Goal: Browse casually

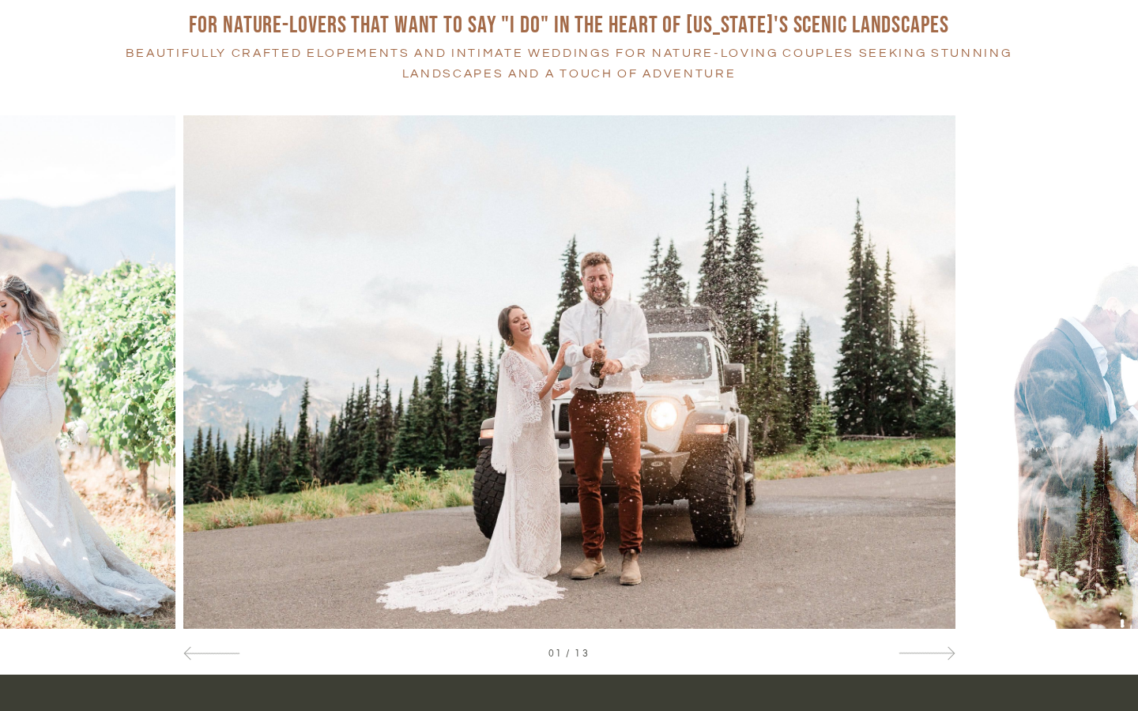
scroll to position [755, 0]
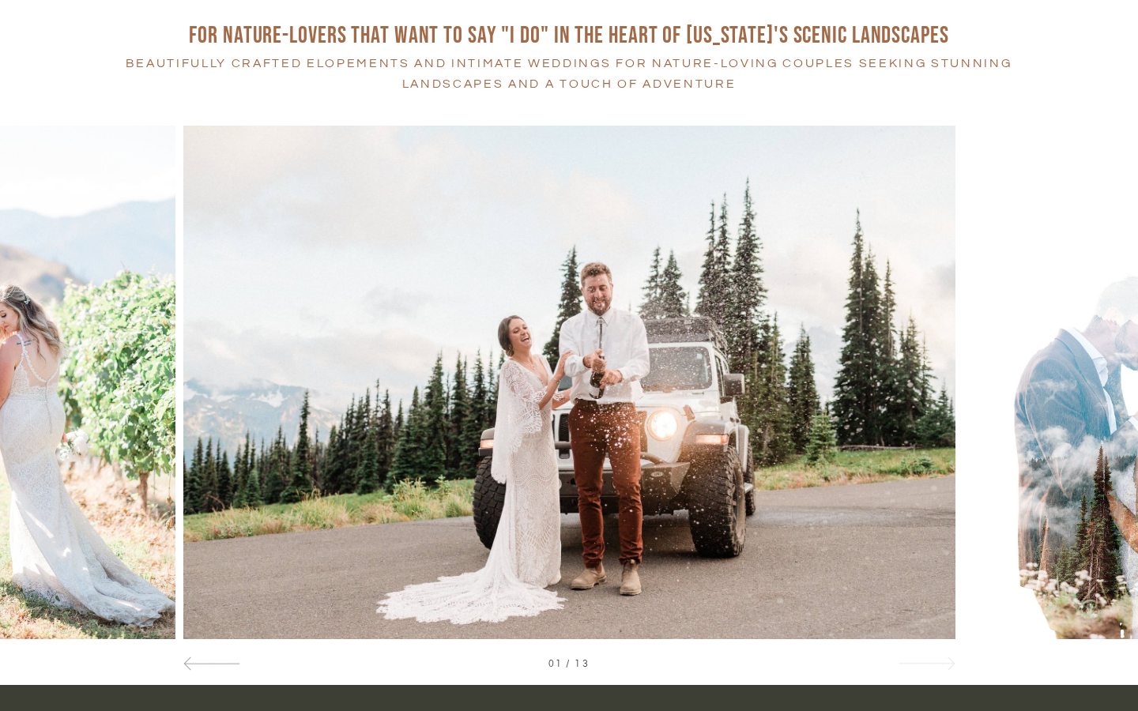
click at [933, 655] on div at bounding box center [926, 663] width 57 height 17
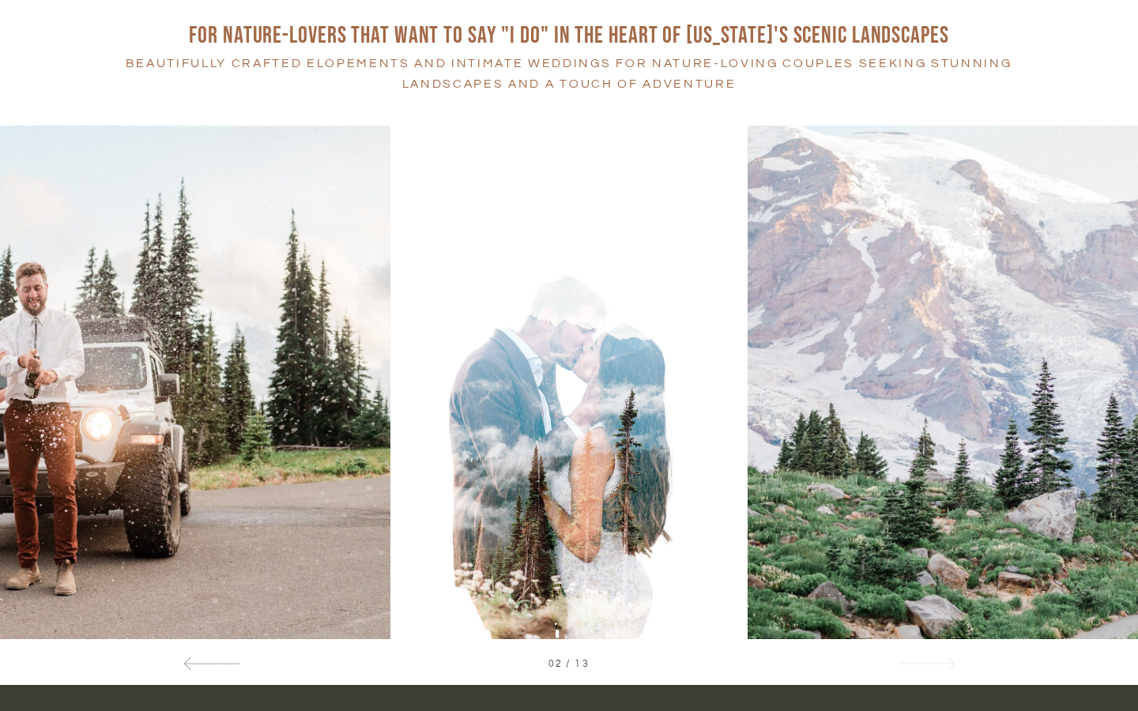
click at [933, 655] on div at bounding box center [926, 663] width 57 height 17
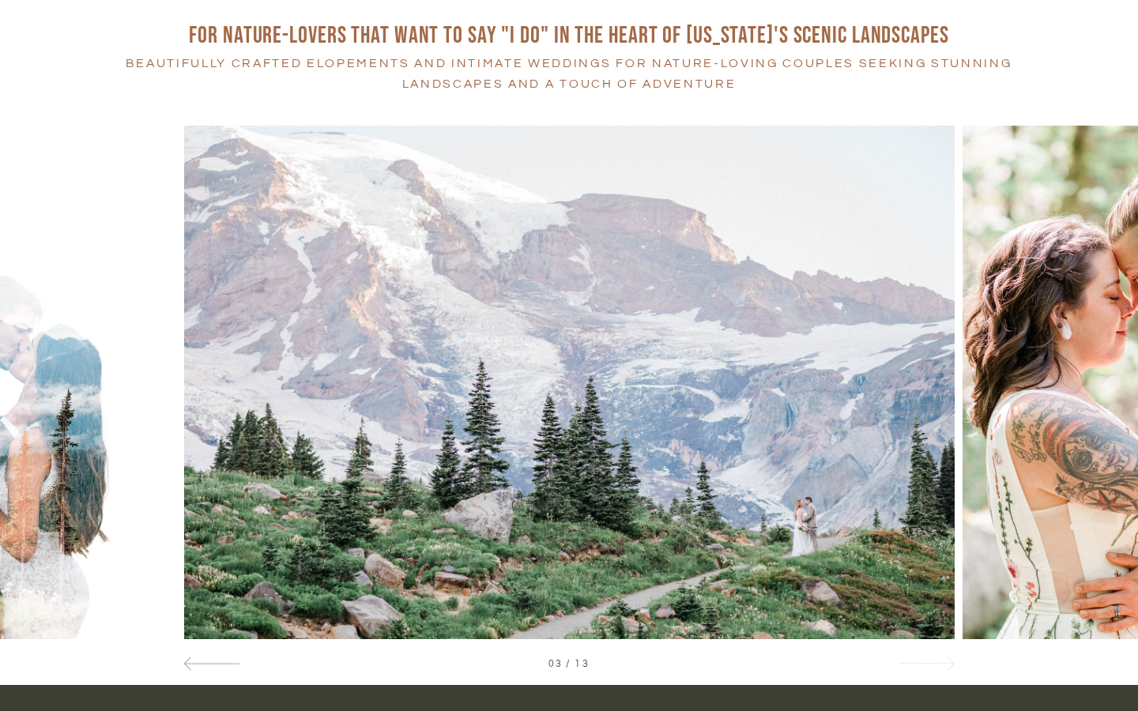
click at [933, 656] on div at bounding box center [926, 663] width 57 height 17
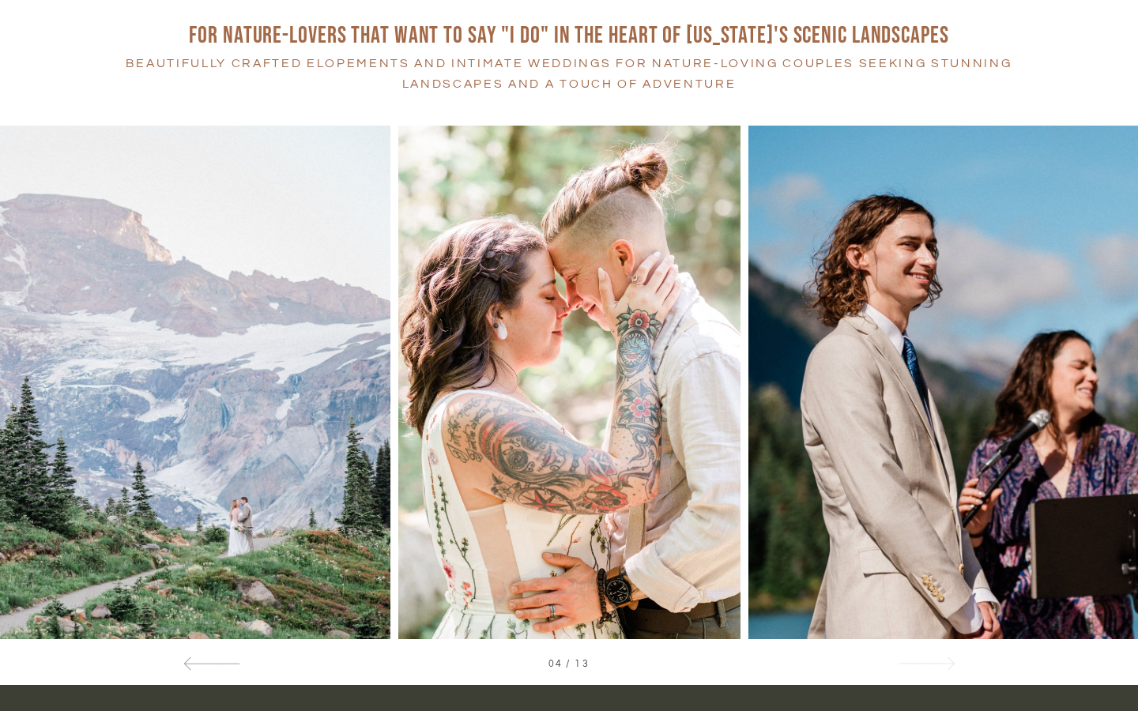
click at [933, 657] on div at bounding box center [926, 663] width 57 height 17
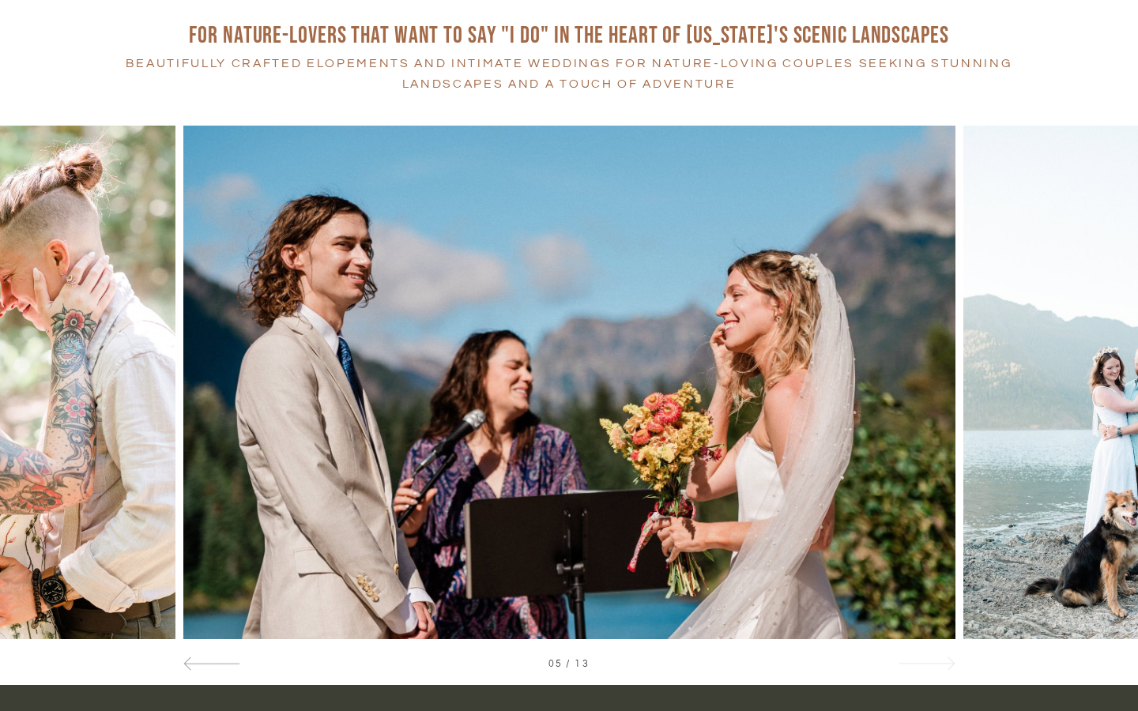
click at [933, 657] on div at bounding box center [926, 663] width 57 height 17
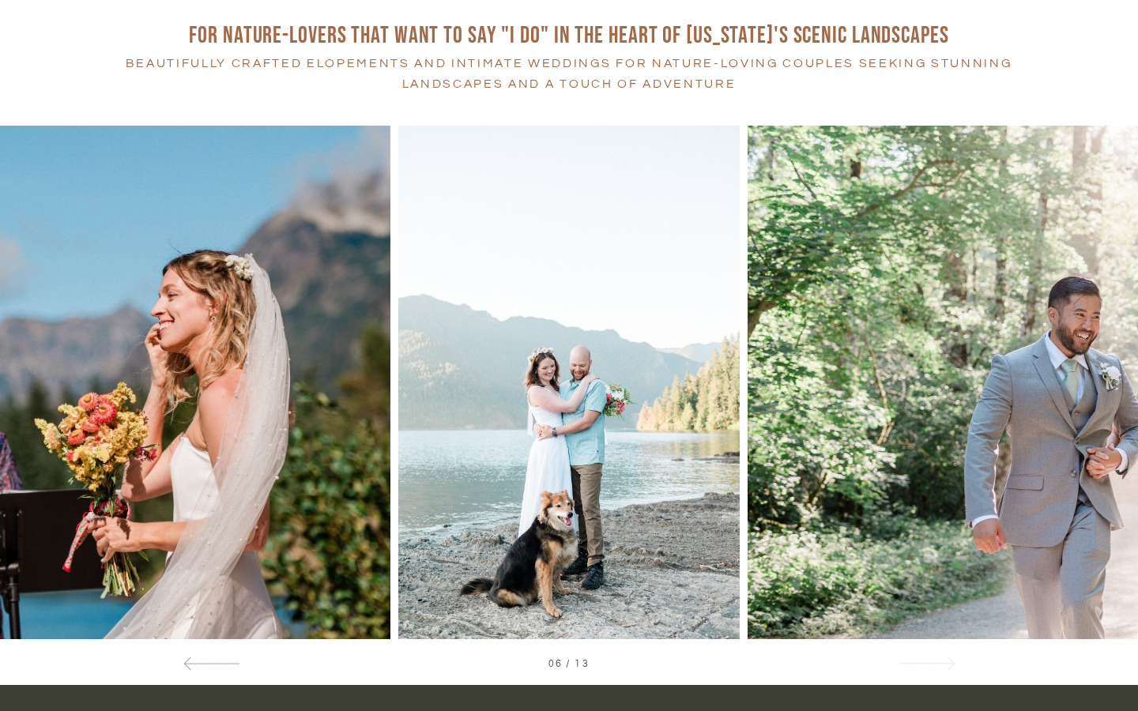
click at [933, 657] on div at bounding box center [926, 663] width 57 height 17
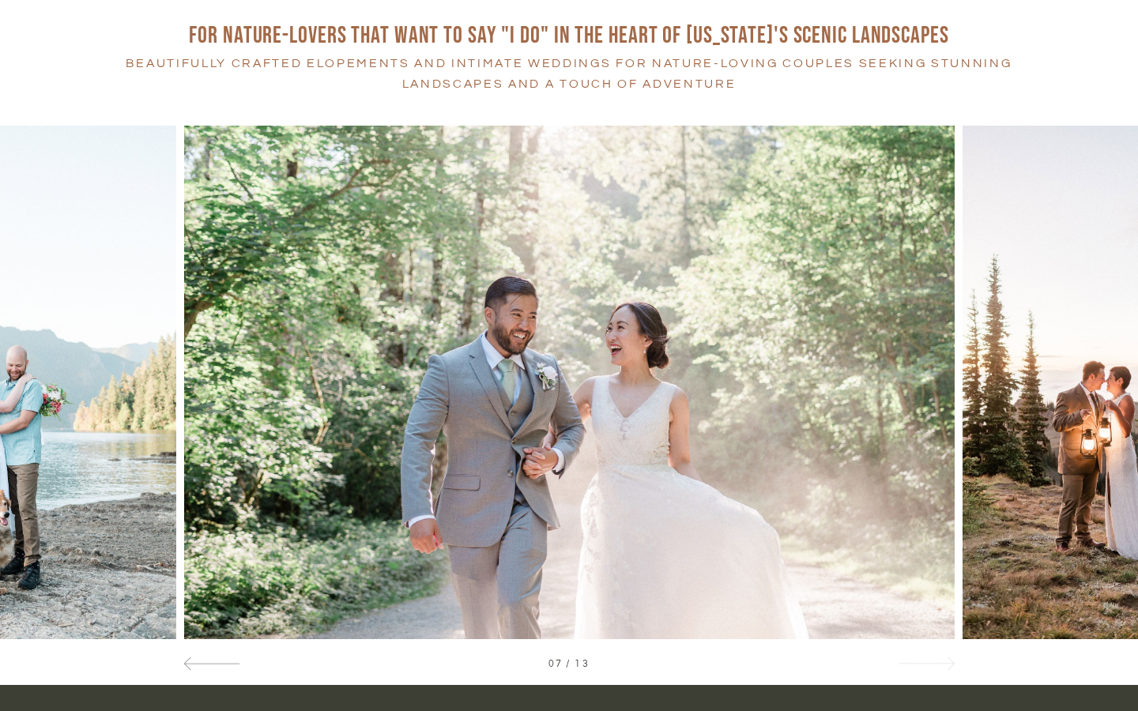
click at [933, 657] on div at bounding box center [926, 663] width 57 height 17
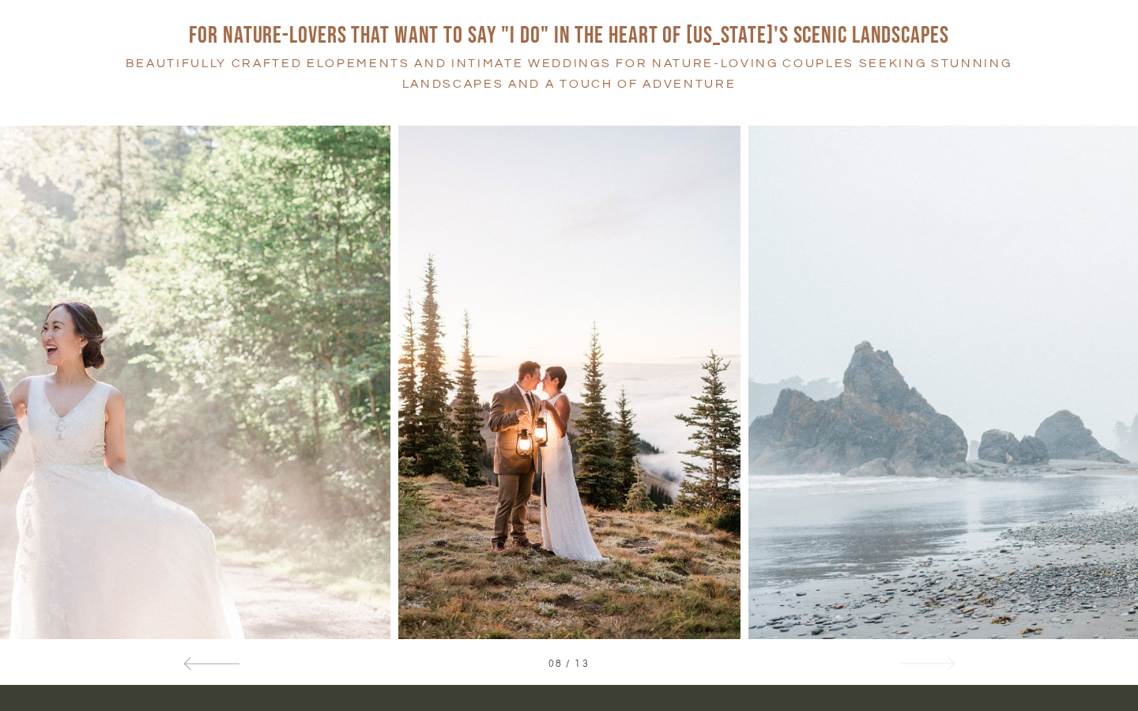
click at [933, 657] on div at bounding box center [926, 663] width 57 height 17
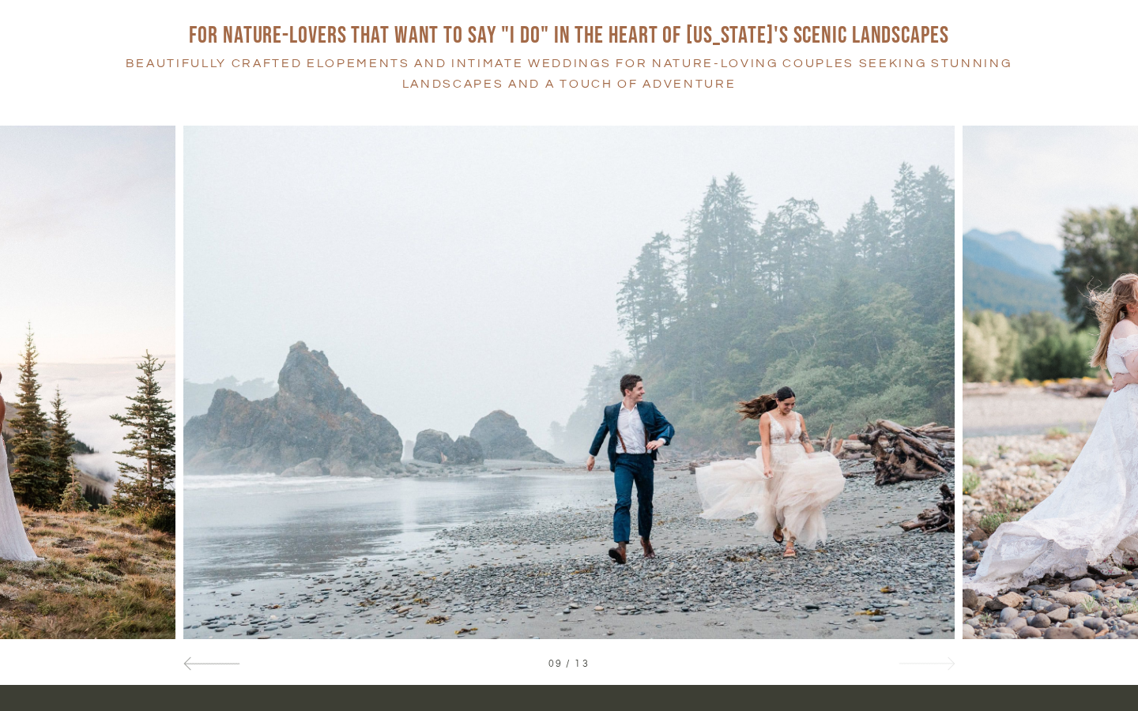
click at [933, 657] on div at bounding box center [926, 663] width 57 height 17
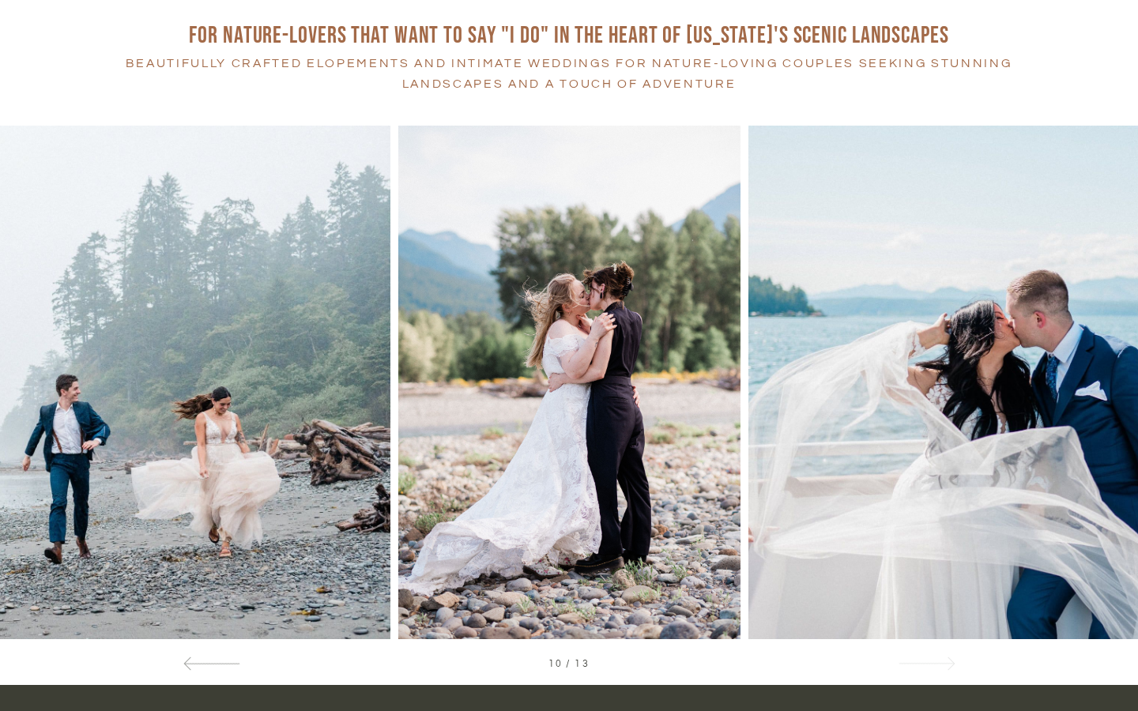
click at [933, 657] on div at bounding box center [926, 663] width 57 height 17
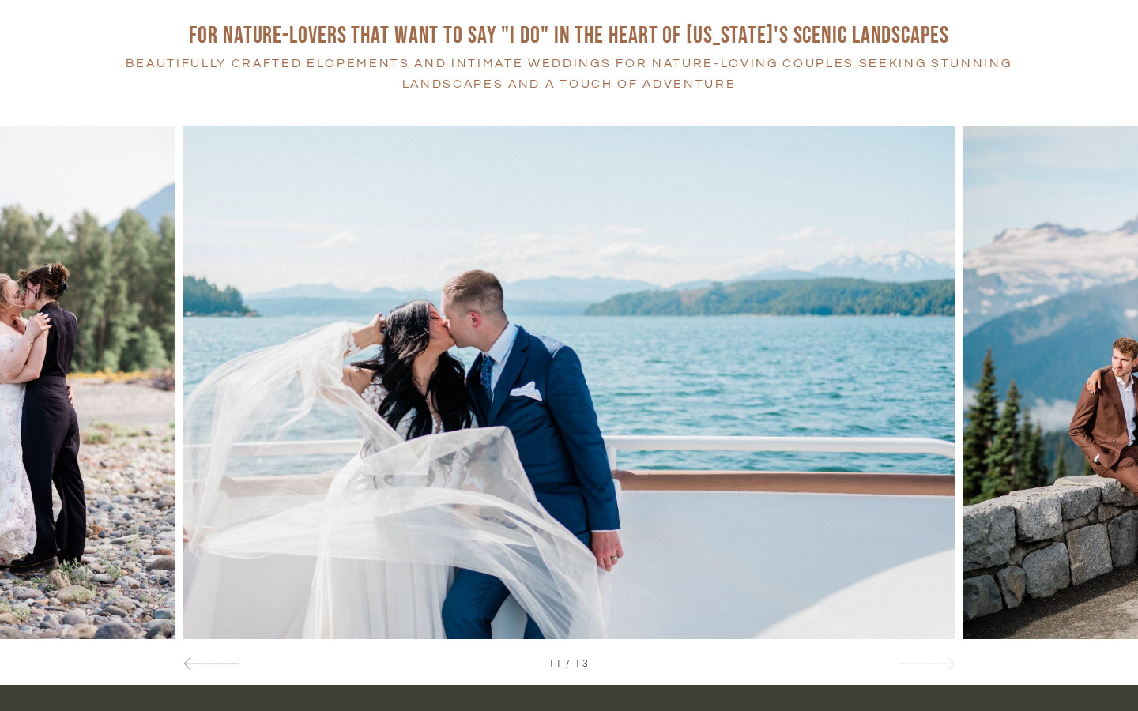
click at [933, 657] on div at bounding box center [926, 663] width 57 height 17
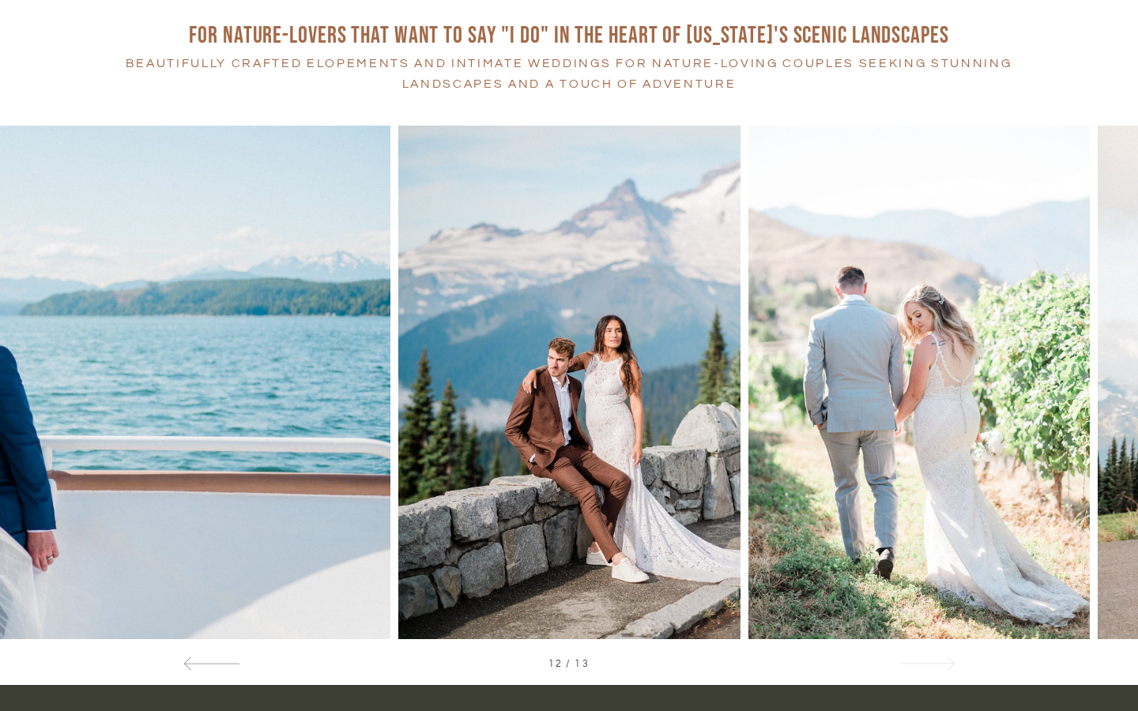
click at [933, 657] on div at bounding box center [926, 663] width 57 height 17
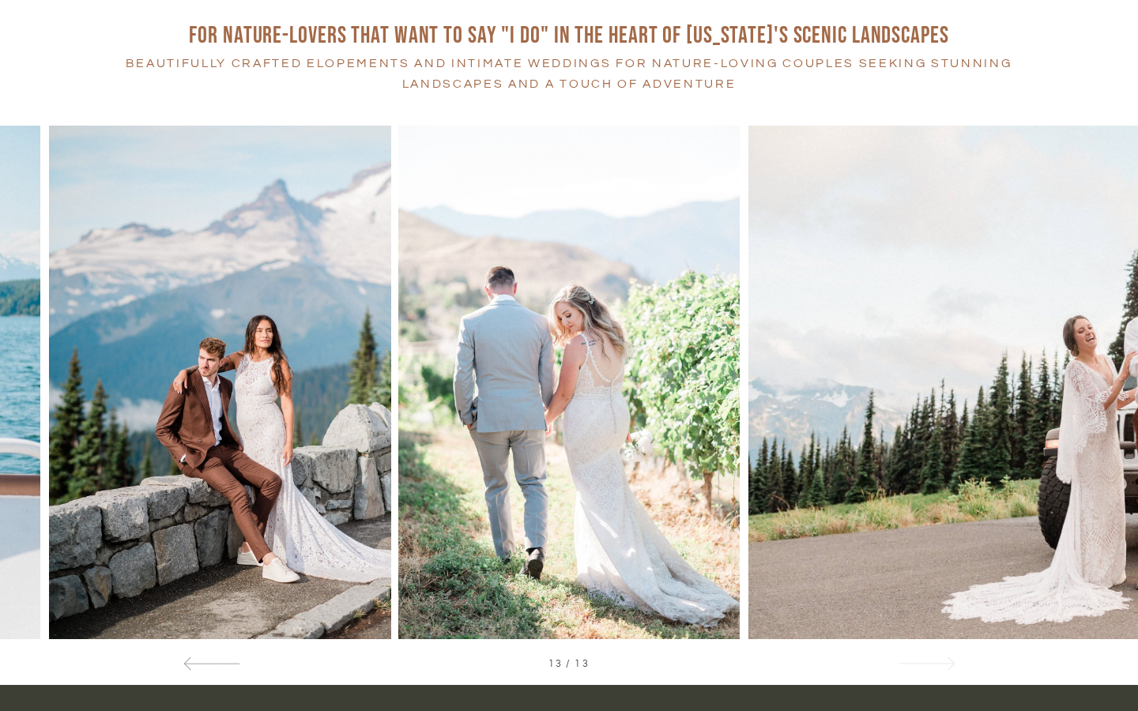
click at [934, 657] on div at bounding box center [926, 663] width 57 height 17
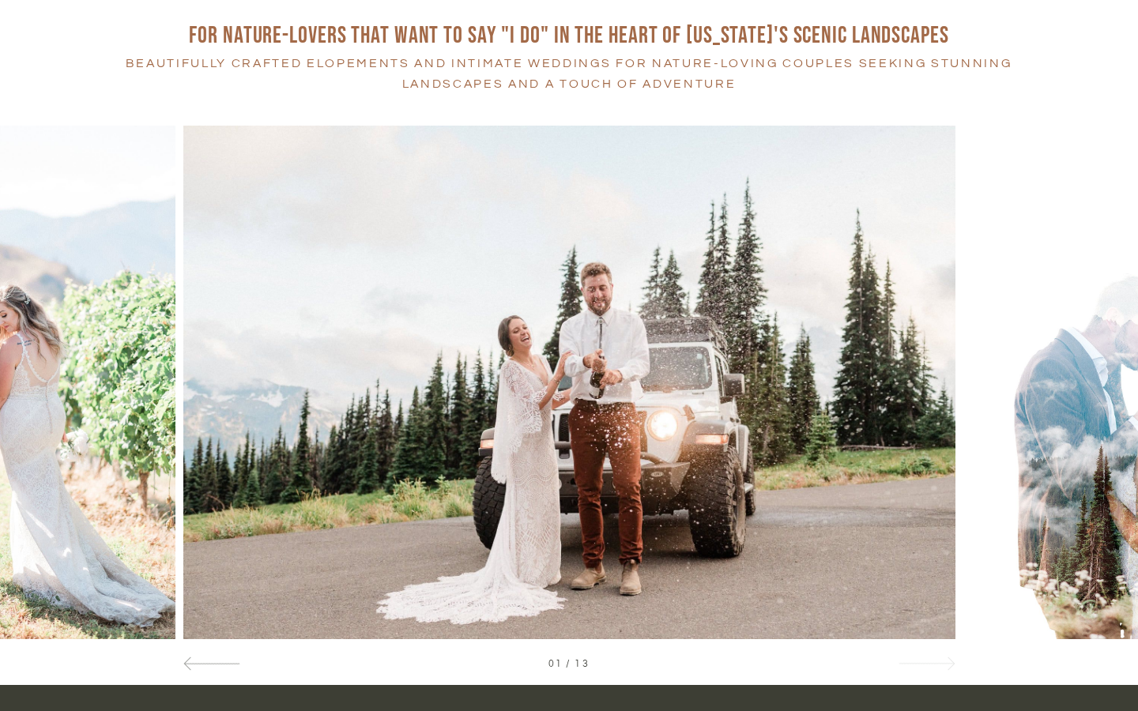
click at [934, 657] on div at bounding box center [926, 663] width 57 height 17
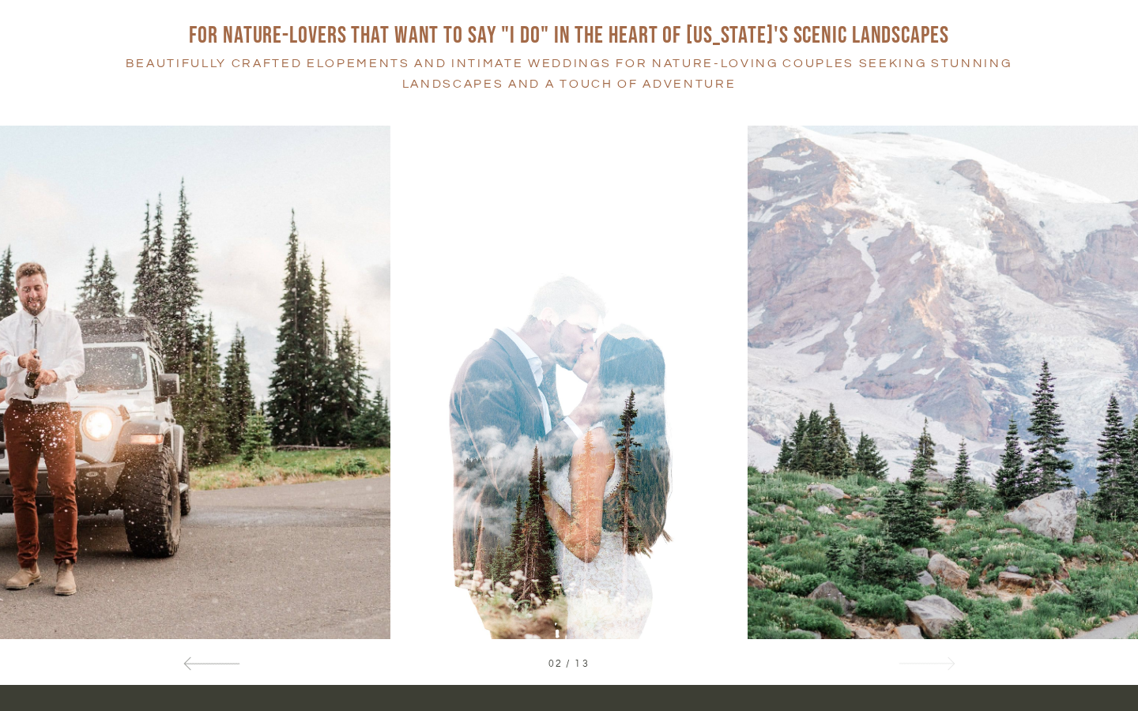
click at [934, 658] on div at bounding box center [926, 663] width 57 height 17
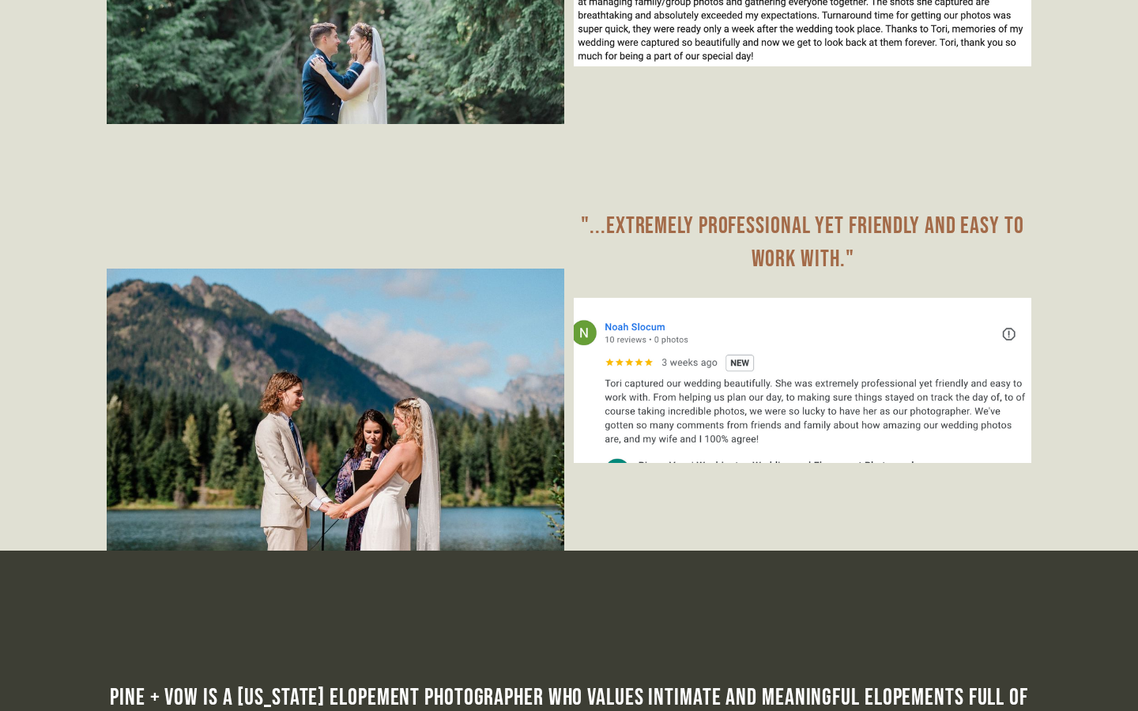
scroll to position [8797, 0]
